Goal: Information Seeking & Learning: Learn about a topic

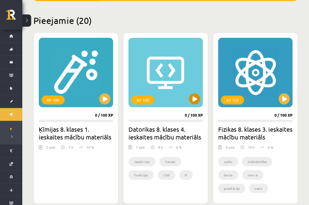
scroll to position [140, 0]
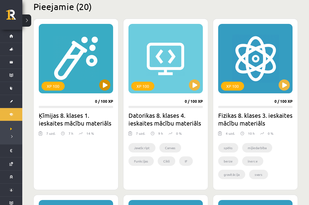
click at [101, 86] on button at bounding box center [104, 85] width 11 height 11
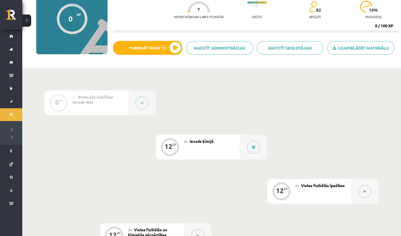
scroll to position [57, 0]
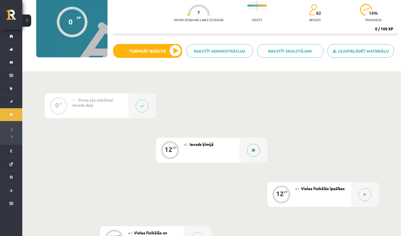
click at [252, 149] on icon at bounding box center [253, 150] width 3 height 3
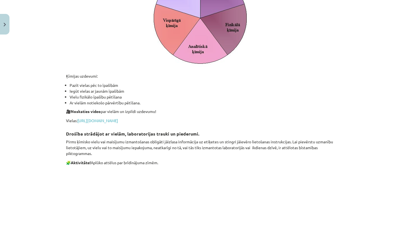
scroll to position [694, 0]
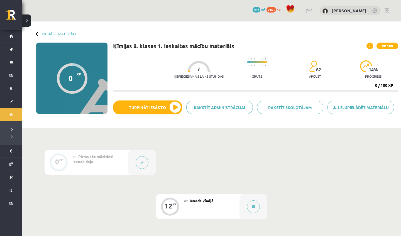
scroll to position [57, 0]
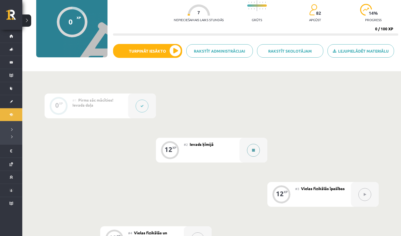
click at [252, 149] on icon at bounding box center [253, 150] width 3 height 3
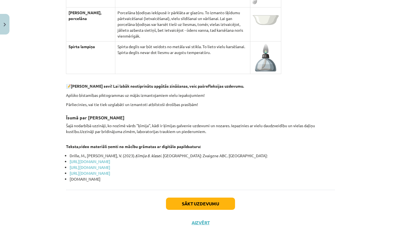
click at [195, 198] on button "Sākt uzdevumu" at bounding box center [200, 204] width 69 height 12
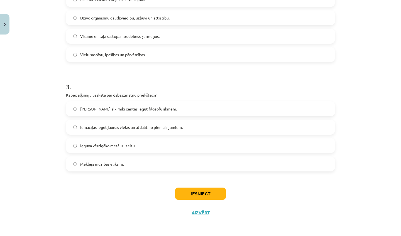
scroll to position [257, 0]
click at [195, 188] on button "Iesniegt" at bounding box center [200, 194] width 51 height 12
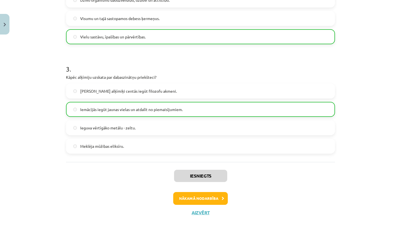
scroll to position [275, 0]
click at [188, 198] on button "Nākamā nodarbība" at bounding box center [200, 198] width 55 height 13
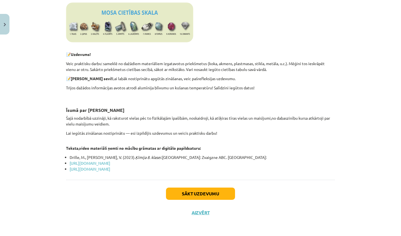
scroll to position [2051, 0]
click at [196, 190] on button "Sākt uzdevumu" at bounding box center [200, 194] width 69 height 12
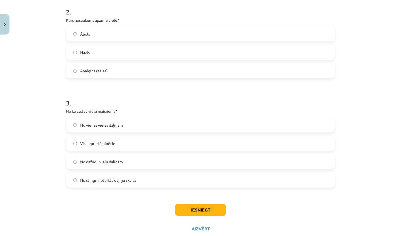
scroll to position [223, 0]
click at [77, 69] on label "Analgīns (zāles)" at bounding box center [201, 70] width 268 height 14
click at [190, 210] on button "Iesniegt" at bounding box center [200, 209] width 51 height 12
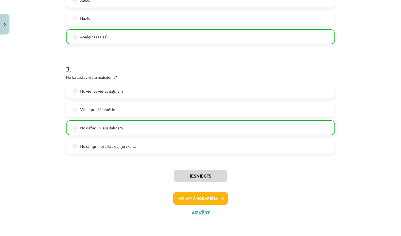
click at [189, 199] on button "Nākamā nodarbība" at bounding box center [200, 198] width 55 height 13
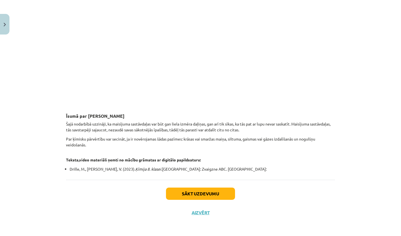
scroll to position [1534, 0]
click at [184, 191] on button "Sākt uzdevumu" at bounding box center [200, 194] width 69 height 12
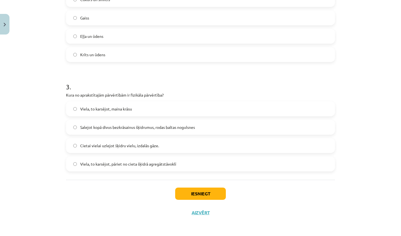
scroll to position [257, 0]
click at [185, 191] on button "Iesniegt" at bounding box center [200, 194] width 51 height 12
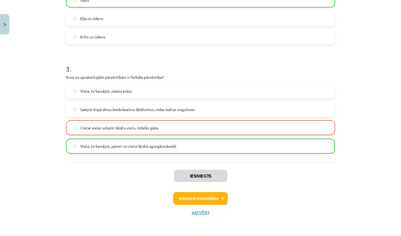
click at [197, 198] on button "Nākamā nodarbība" at bounding box center [200, 198] width 55 height 13
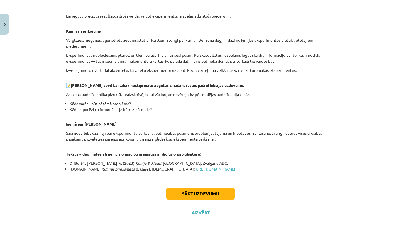
scroll to position [516, 0]
click at [187, 191] on button "Sākt uzdevumu" at bounding box center [200, 194] width 69 height 12
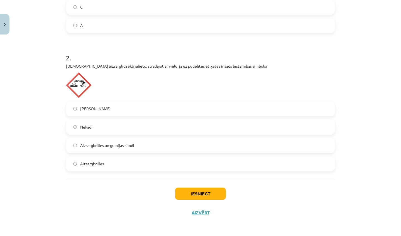
scroll to position [222, 0]
click at [195, 195] on button "Iesniegt" at bounding box center [200, 194] width 51 height 12
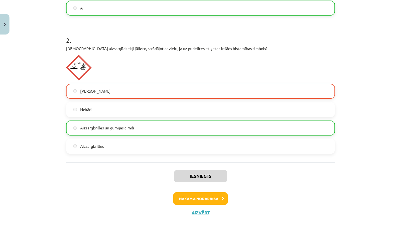
scroll to position [240, 0]
click at [190, 193] on button "Nākamā nodarbība" at bounding box center [200, 198] width 55 height 13
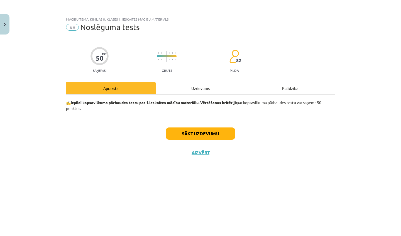
click at [189, 134] on button "Sākt uzdevumu" at bounding box center [200, 134] width 69 height 12
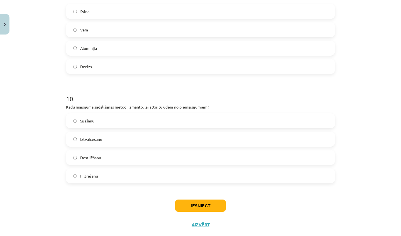
scroll to position [1059, 0]
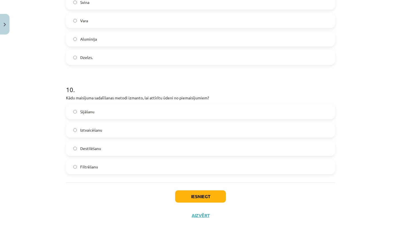
click at [77, 168] on label "Filtrēšanu" at bounding box center [201, 167] width 268 height 14
click at [184, 196] on button "Iesniegt" at bounding box center [200, 196] width 51 height 12
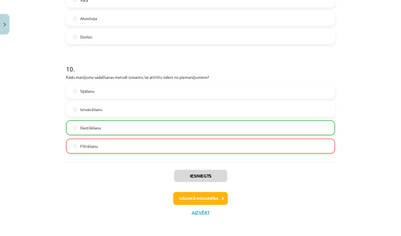
scroll to position [1080, 0]
click at [188, 197] on button "Nākamā nodarbība" at bounding box center [200, 198] width 55 height 13
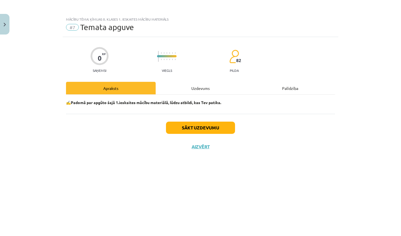
click at [198, 128] on button "Sākt uzdevumu" at bounding box center [200, 128] width 69 height 12
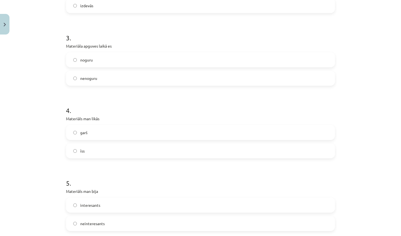
scroll to position [251, 0]
click at [74, 75] on label "nenoguru" at bounding box center [201, 77] width 268 height 14
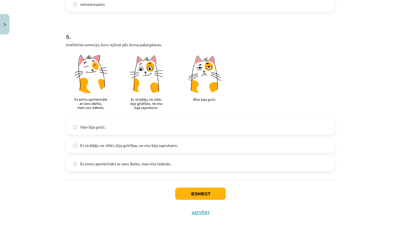
scroll to position [470, 0]
click at [196, 197] on button "Iesniegt" at bounding box center [200, 194] width 51 height 12
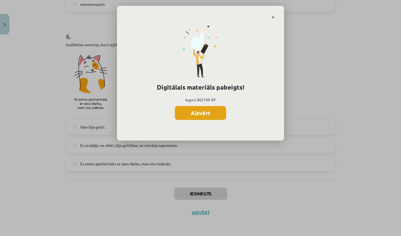
click at [212, 115] on button "Aizvērt" at bounding box center [200, 113] width 51 height 14
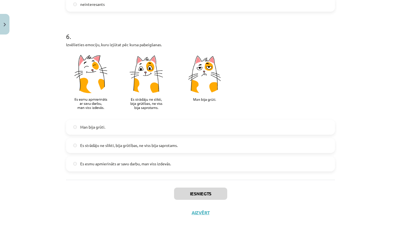
click at [203, 211] on button "Aizvērt" at bounding box center [200, 213] width 21 height 6
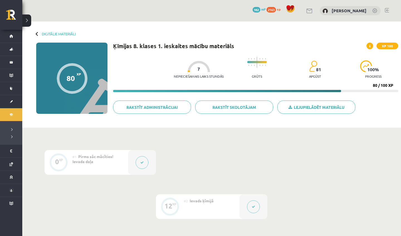
scroll to position [0, 0]
click at [48, 33] on link "Digitālie materiāli" at bounding box center [59, 34] width 34 height 4
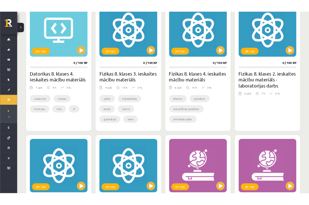
scroll to position [177, 0]
